Goal: Information Seeking & Learning: Learn about a topic

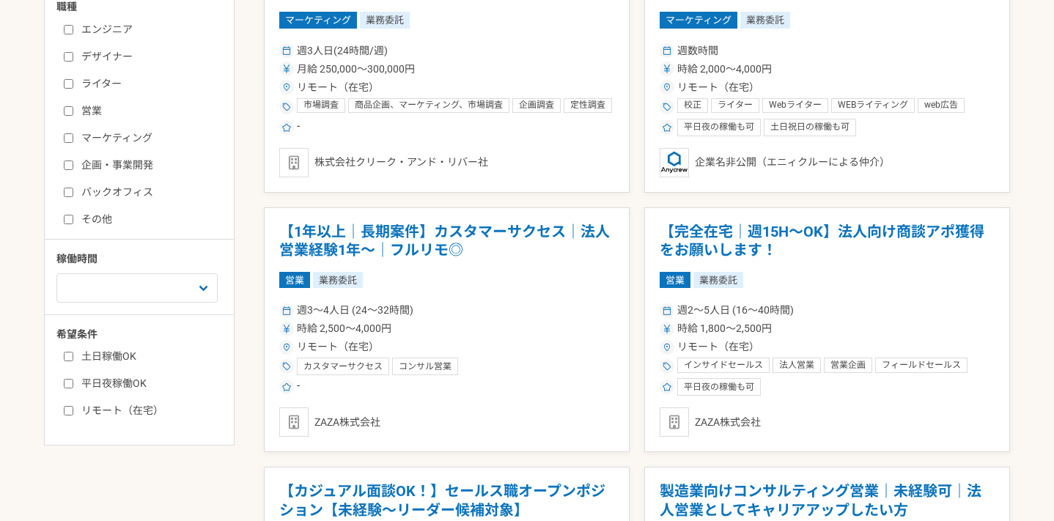
scroll to position [251, 0]
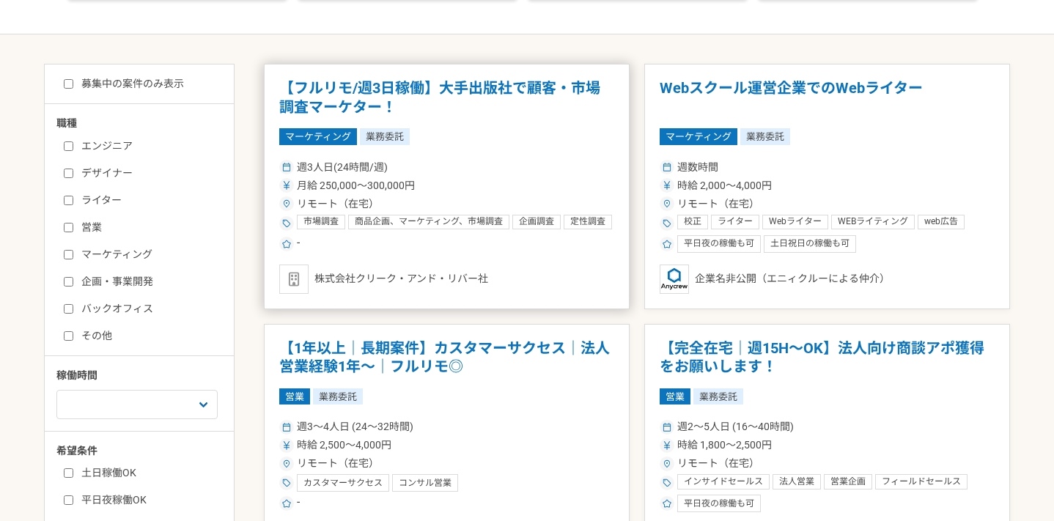
click at [619, 256] on article "【フルリモ/週3日稼働】大手出版社で顧客・市場調査マーケター！ マーケティング 業務委託 週3人日(24時間/週) 月給 250,000〜300,000円 リ…" at bounding box center [447, 187] width 366 height 246
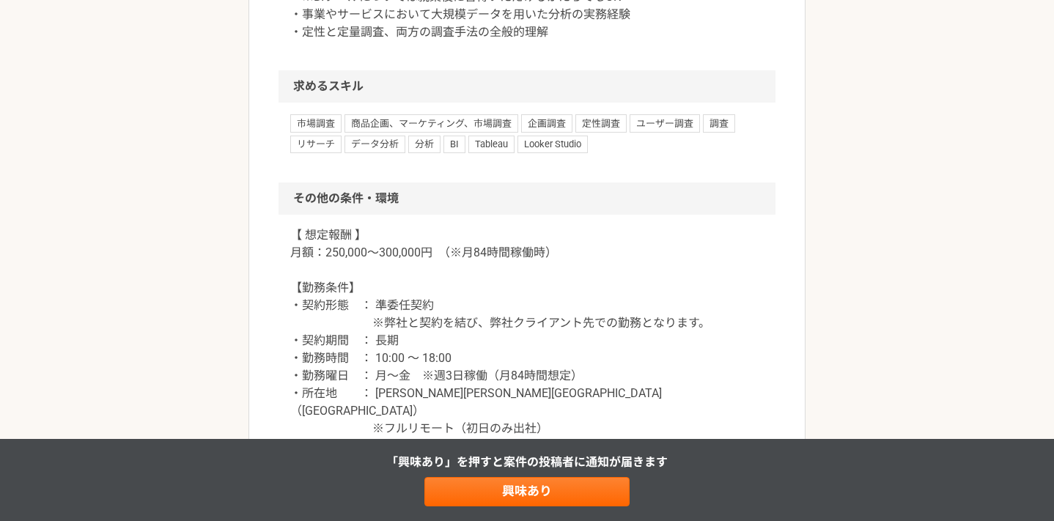
scroll to position [1161, 0]
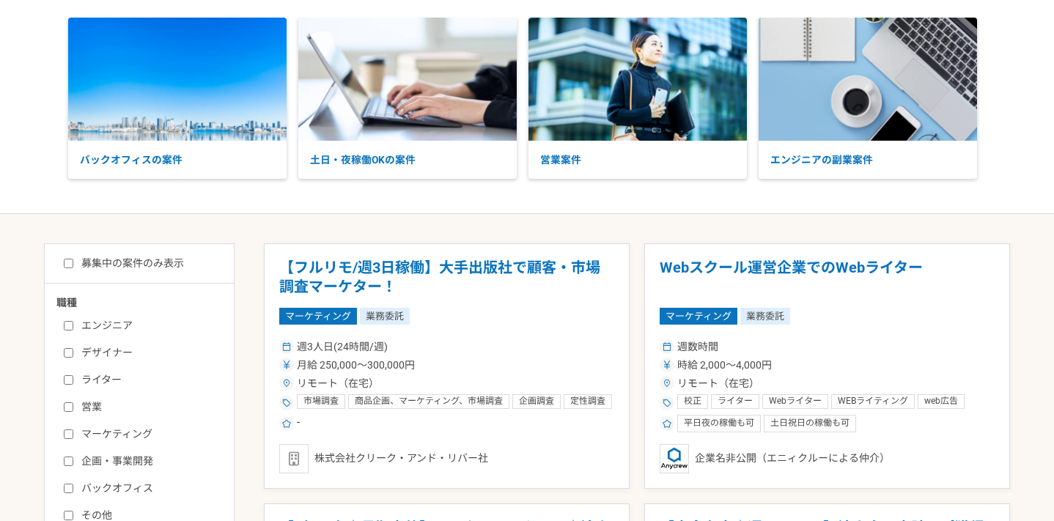
scroll to position [93, 0]
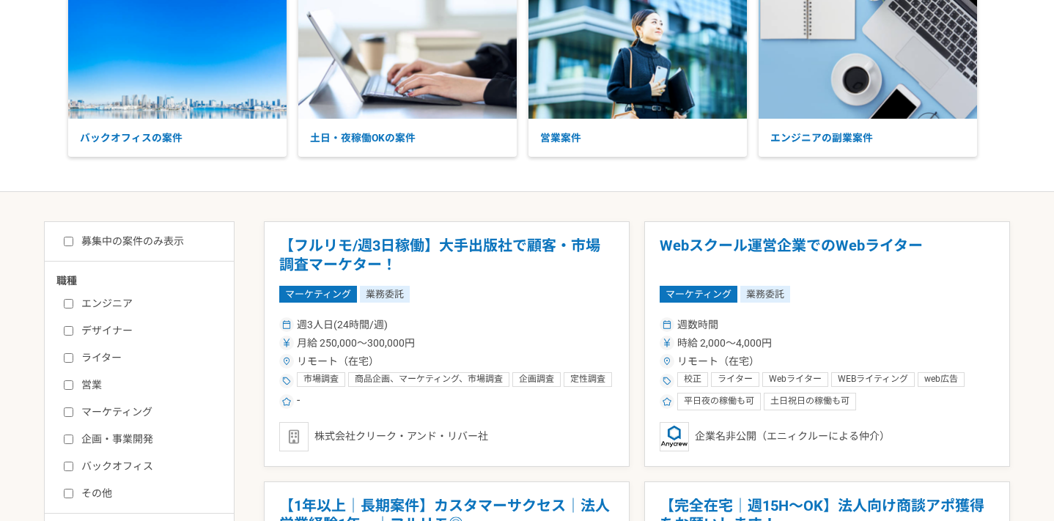
click at [71, 410] on input "マーケティング" at bounding box center [69, 413] width 10 height 10
checkbox input "true"
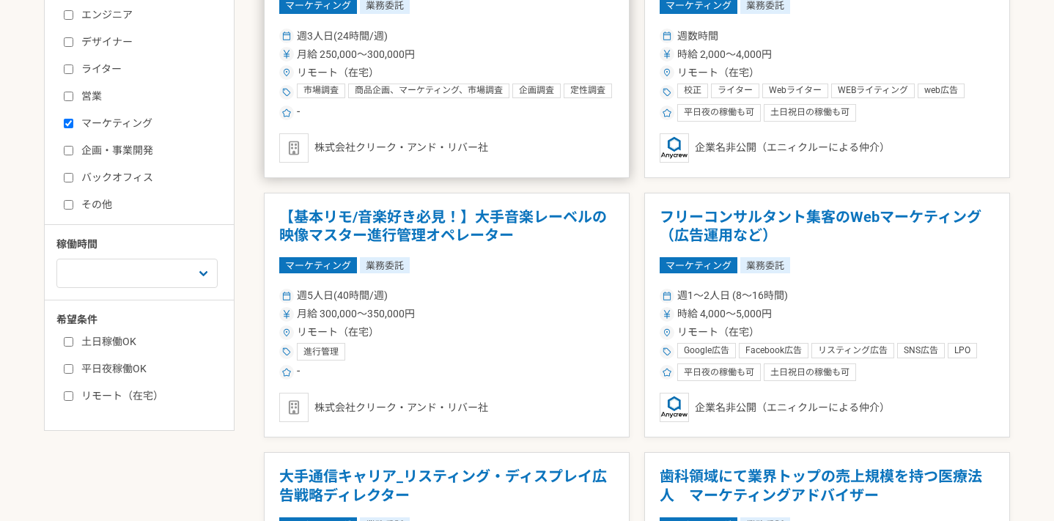
scroll to position [394, 0]
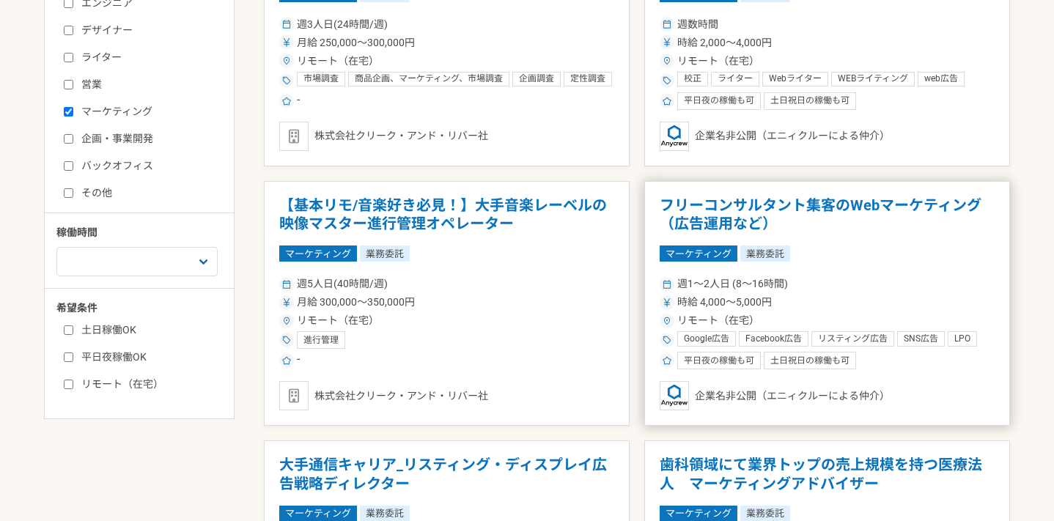
click at [768, 206] on h1 "フリーコンサルタント集客のWebマーケティング（広告運用など）" at bounding box center [827, 214] width 335 height 37
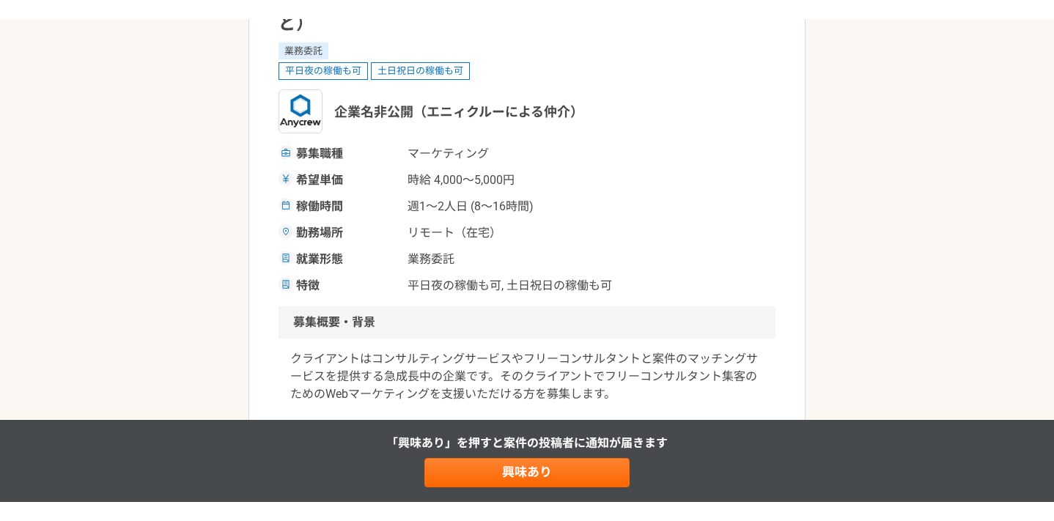
scroll to position [180, 0]
